Goal: Find specific page/section: Find specific page/section

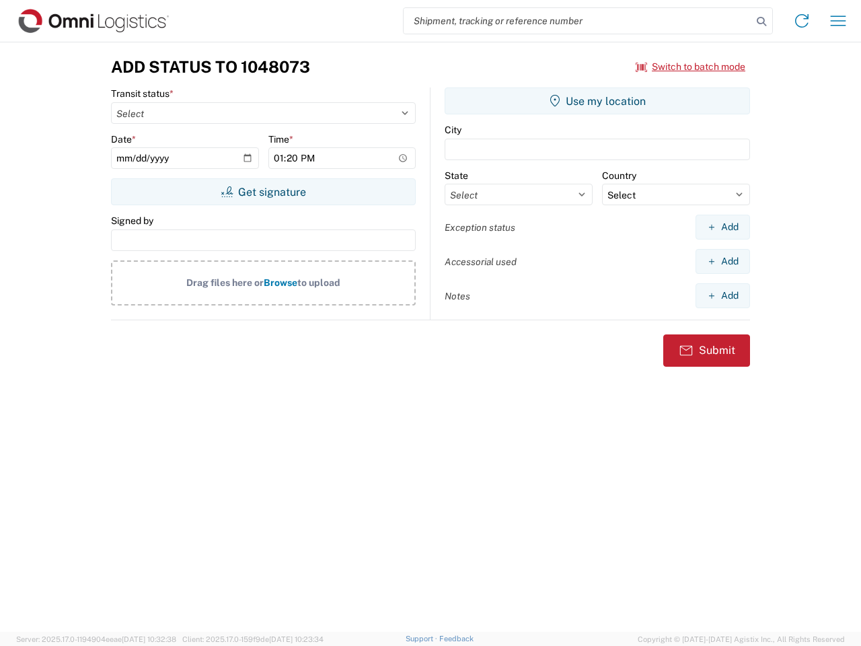
click at [578, 21] on input "search" at bounding box center [578, 21] width 348 height 26
click at [761, 22] on icon at bounding box center [761, 21] width 19 height 19
click at [802, 21] on icon at bounding box center [802, 21] width 22 height 22
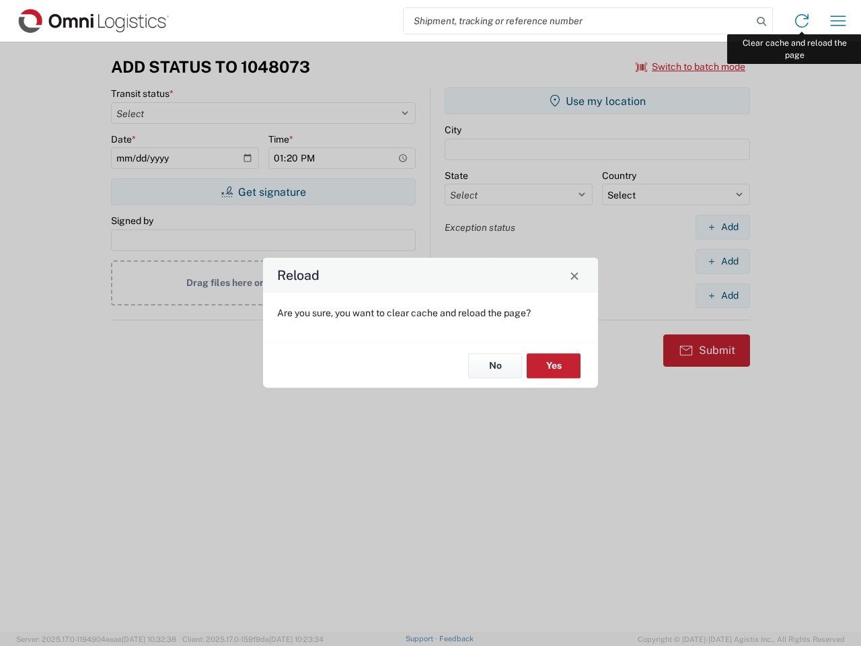
click at [838, 21] on div "Reload Are you sure, you want to clear cache and reload the page? No Yes" at bounding box center [430, 323] width 861 height 646
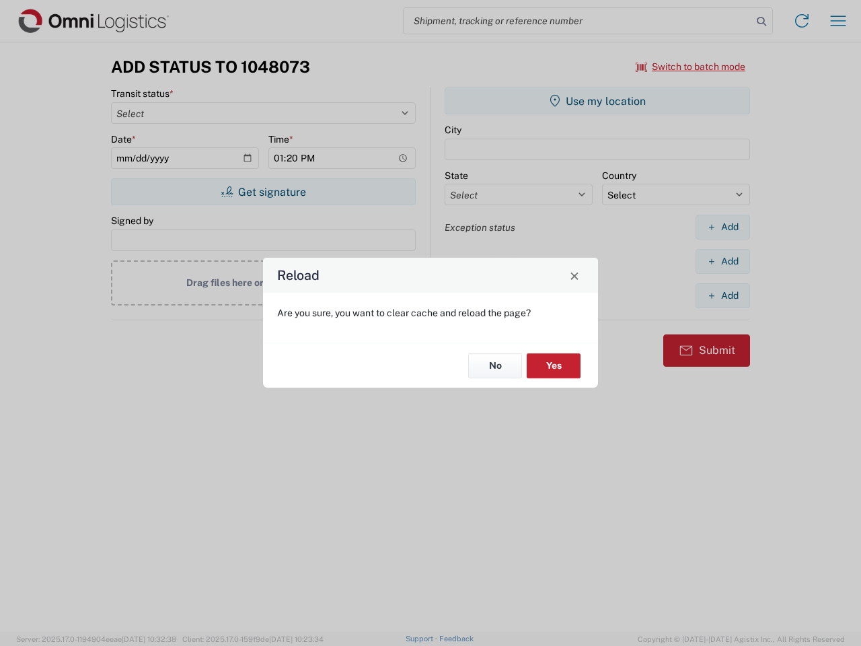
click at [691, 67] on div "Reload Are you sure, you want to clear cache and reload the page? No Yes" at bounding box center [430, 323] width 861 height 646
click at [263, 192] on div "Reload Are you sure, you want to clear cache and reload the page? No Yes" at bounding box center [430, 323] width 861 height 646
click at [597, 101] on div "Reload Are you sure, you want to clear cache and reload the page? No Yes" at bounding box center [430, 323] width 861 height 646
click at [722, 227] on div "Reload Are you sure, you want to clear cache and reload the page? No Yes" at bounding box center [430, 323] width 861 height 646
click at [722, 261] on div "Reload Are you sure, you want to clear cache and reload the page? No Yes" at bounding box center [430, 323] width 861 height 646
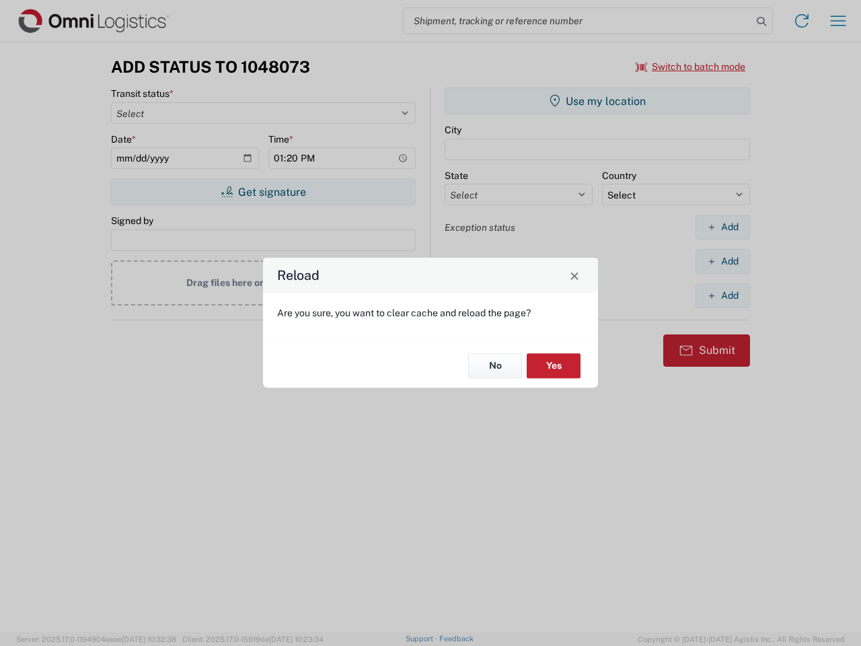
click at [722, 295] on div "Reload Are you sure, you want to clear cache and reload the page? No Yes" at bounding box center [430, 323] width 861 height 646
